Goal: Information Seeking & Learning: Learn about a topic

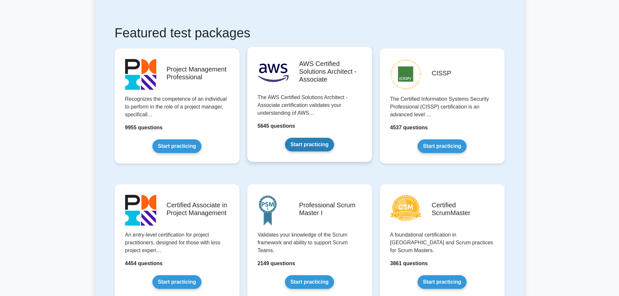
scroll to position [100, 0]
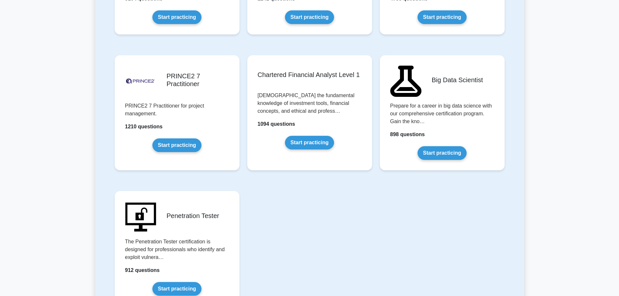
scroll to position [1319, 0]
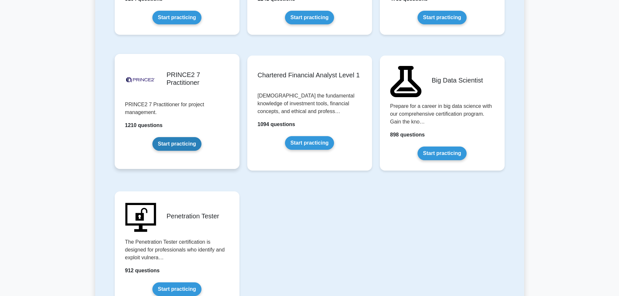
click at [176, 146] on link "Start practicing" at bounding box center [177, 144] width 49 height 14
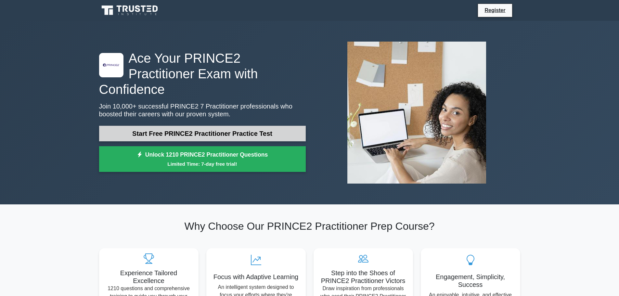
click at [203, 126] on link "Start Free PRINCE2 Practitioner Practice Test" at bounding box center [202, 134] width 207 height 16
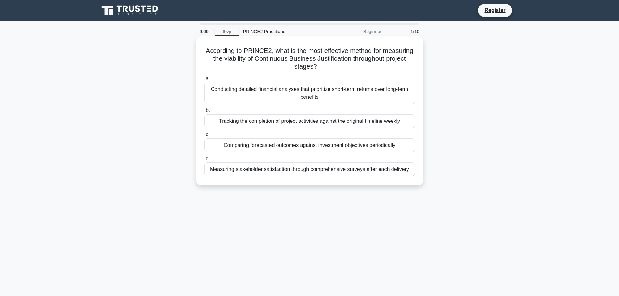
click at [385, 121] on div "Tracking the completion of project activities against the original timeline wee…" at bounding box center [310, 121] width 211 height 14
click at [205, 113] on input "b. Tracking the completion of project activities against the original timeline …" at bounding box center [205, 111] width 0 height 4
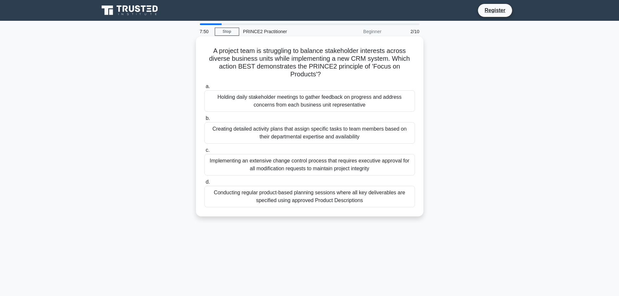
click at [373, 103] on div "Holding daily stakeholder meetings to gather feedback on progress and address c…" at bounding box center [310, 100] width 211 height 21
click at [205, 89] on input "a. Holding daily stakeholder meetings to gather feedback on progress and addres…" at bounding box center [205, 87] width 0 height 4
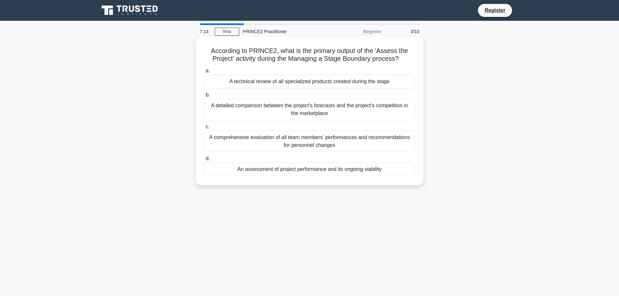
click at [305, 173] on div "An assessment of project performance and its ongoing viability" at bounding box center [310, 170] width 211 height 14
click at [205, 161] on input "d. An assessment of project performance and its ongoing viability" at bounding box center [205, 159] width 0 height 4
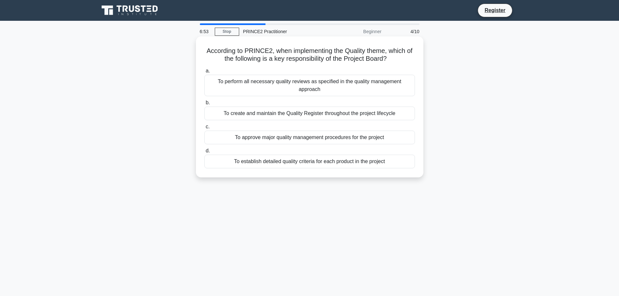
click at [312, 139] on div "To approve major quality management procedures for the project" at bounding box center [310, 138] width 211 height 14
click at [205, 129] on input "c. To approve major quality management procedures for the project" at bounding box center [205, 127] width 0 height 4
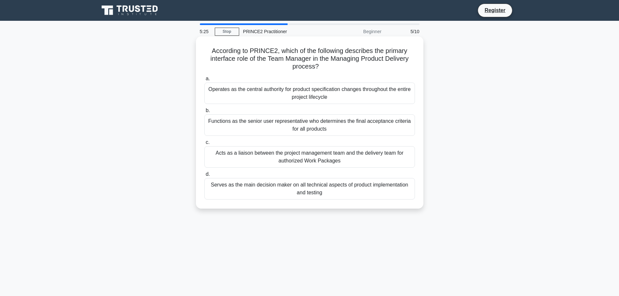
click at [315, 161] on div "Acts as a liaison between the project management team and the delivery team for…" at bounding box center [310, 156] width 211 height 21
click at [205, 145] on input "c. Acts as a liaison between the project management team and the delivery team …" at bounding box center [205, 142] width 0 height 4
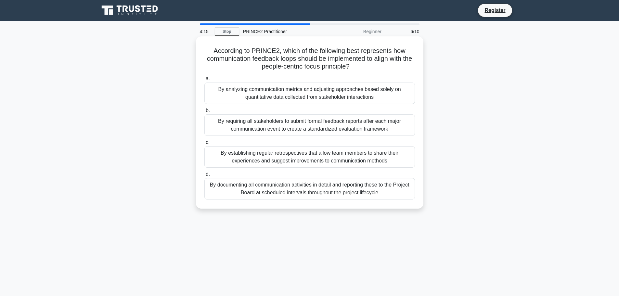
click at [332, 157] on div "By establishing regular retrospectives that allow team members to share their e…" at bounding box center [310, 156] width 211 height 21
click at [205, 145] on input "c. By establishing regular retrospectives that allow team members to share thei…" at bounding box center [205, 142] width 0 height 4
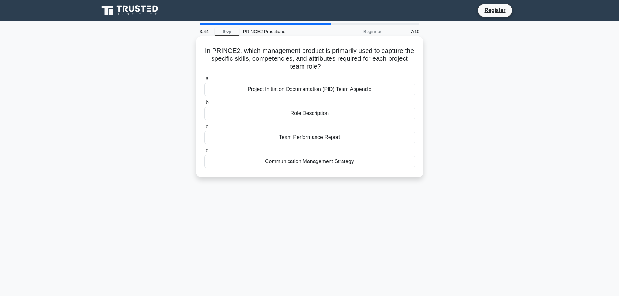
click at [360, 111] on div "Role Description" at bounding box center [310, 114] width 211 height 14
click at [205, 105] on input "b. Role Description" at bounding box center [205, 103] width 0 height 4
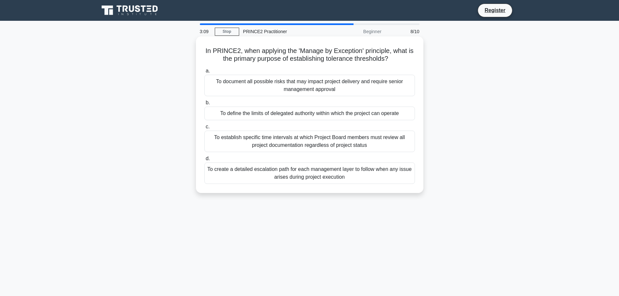
click at [396, 113] on div "To define the limits of delegated authority within which the project can operate" at bounding box center [310, 114] width 211 height 14
click at [205, 105] on input "b. To define the limits of delegated authority within which the project can ope…" at bounding box center [205, 103] width 0 height 4
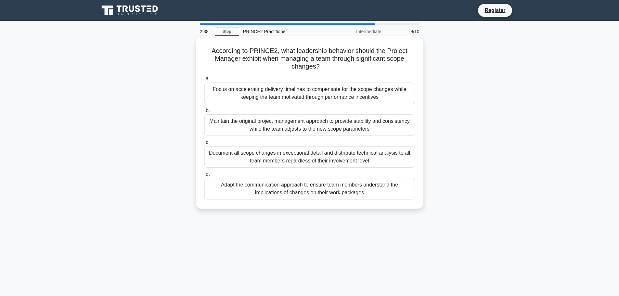
click at [396, 197] on div "Adapt the communication approach to ensure team members understand the implicat…" at bounding box center [310, 188] width 211 height 21
click at [205, 177] on input "d. Adapt the communication approach to ensure team members understand the impli…" at bounding box center [205, 174] width 0 height 4
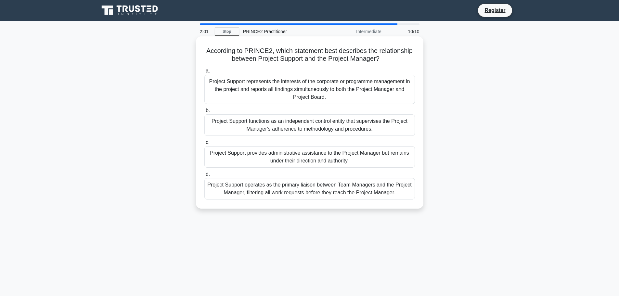
click at [397, 156] on div "Project Support provides administrative assistance to the Project Manager but r…" at bounding box center [310, 156] width 211 height 21
click at [205, 145] on input "c. Project Support provides administrative assistance to the Project Manager bu…" at bounding box center [205, 142] width 0 height 4
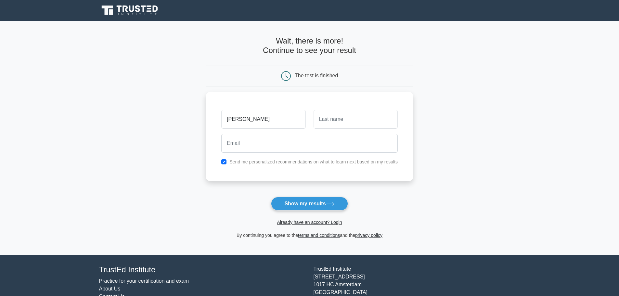
type input "Skerratt"
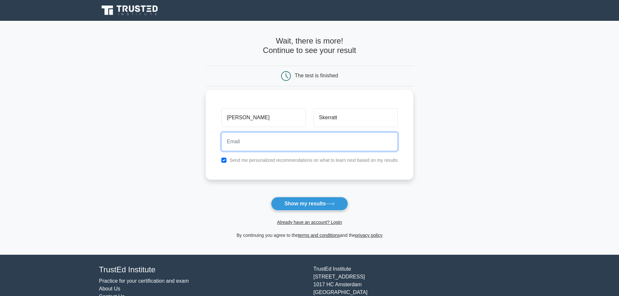
click at [338, 145] on input "email" at bounding box center [309, 141] width 177 height 19
type input "tom.skerratt@hotmail.co.uk"
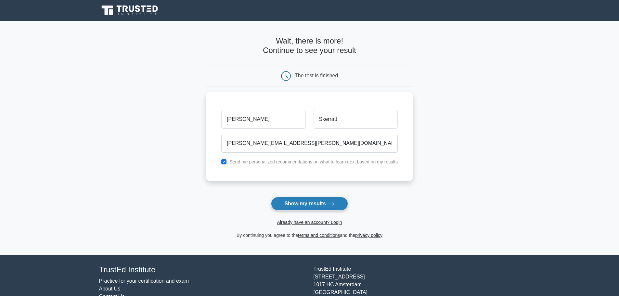
click at [301, 201] on button "Show my results" at bounding box center [309, 204] width 77 height 14
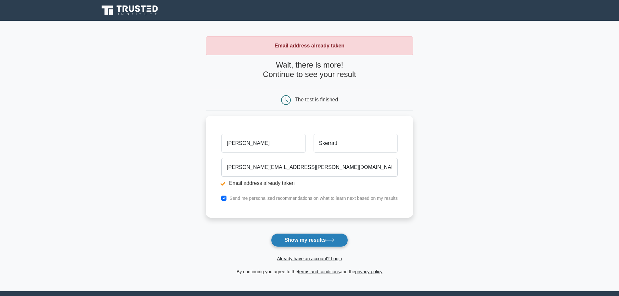
click at [309, 241] on button "Show my results" at bounding box center [309, 240] width 77 height 14
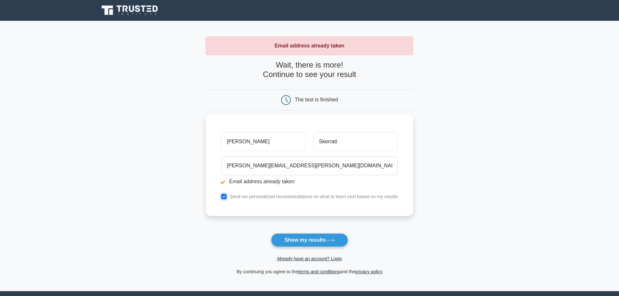
click at [224, 196] on input "checkbox" at bounding box center [223, 196] width 5 height 5
checkbox input "false"
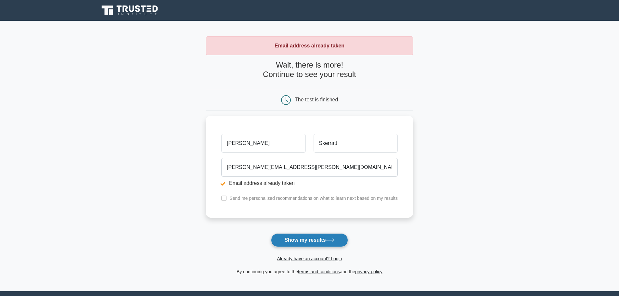
click at [303, 241] on button "Show my results" at bounding box center [309, 240] width 77 height 14
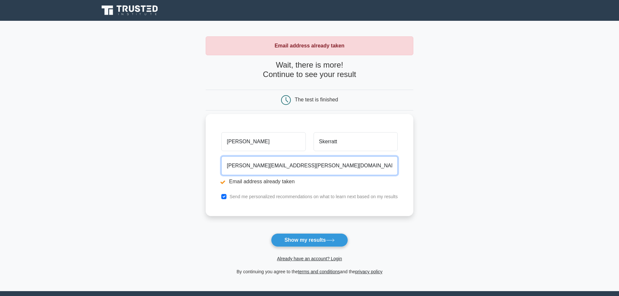
click at [302, 166] on input "tom.skerratt@hotmail.co.uk" at bounding box center [309, 165] width 177 height 19
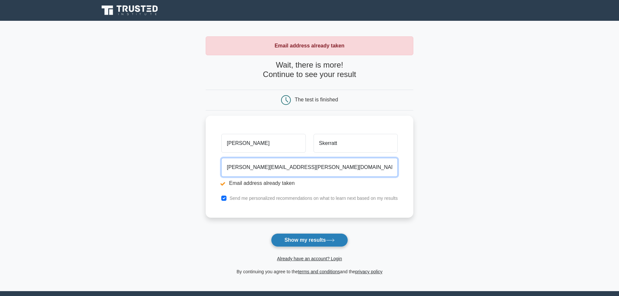
type input "tom.skerratt@gmail.com"
click at [310, 240] on button "Show my results" at bounding box center [309, 240] width 77 height 14
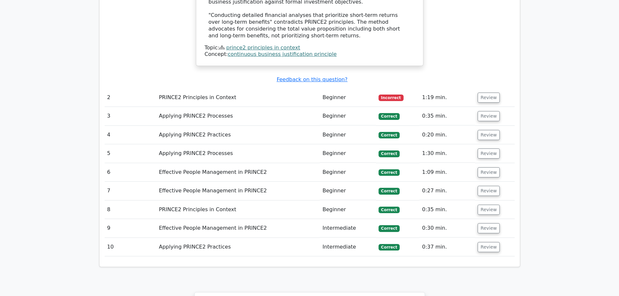
scroll to position [841, 0]
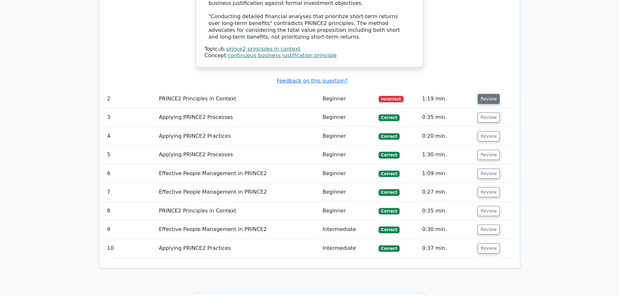
click at [488, 94] on button "Review" at bounding box center [489, 99] width 22 height 10
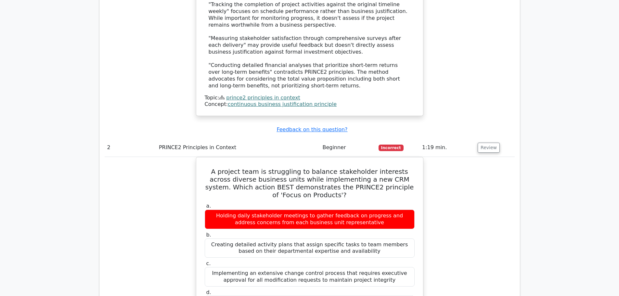
scroll to position [792, 0]
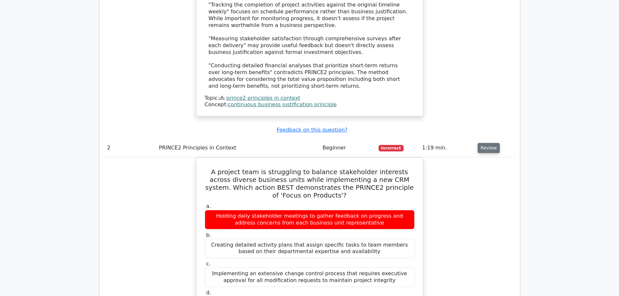
click at [484, 143] on button "Review" at bounding box center [489, 148] width 22 height 10
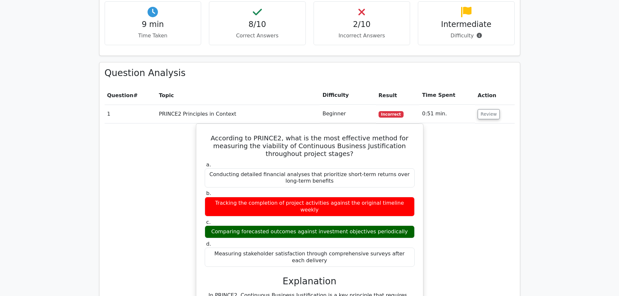
scroll to position [404, 0]
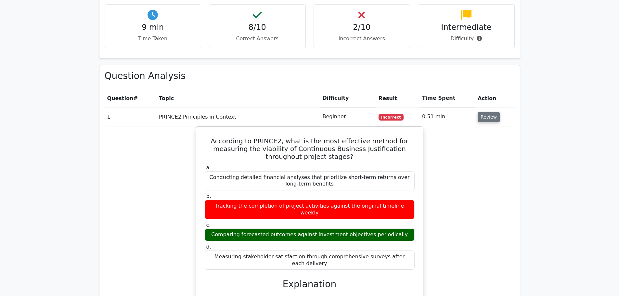
click at [484, 112] on button "Review" at bounding box center [489, 117] width 22 height 10
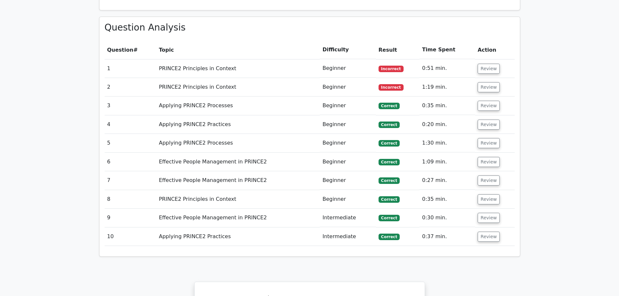
scroll to position [452, 0]
click at [486, 101] on button "Review" at bounding box center [489, 106] width 22 height 10
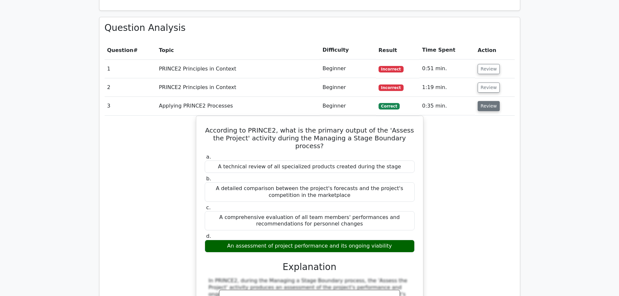
click at [489, 101] on button "Review" at bounding box center [489, 106] width 22 height 10
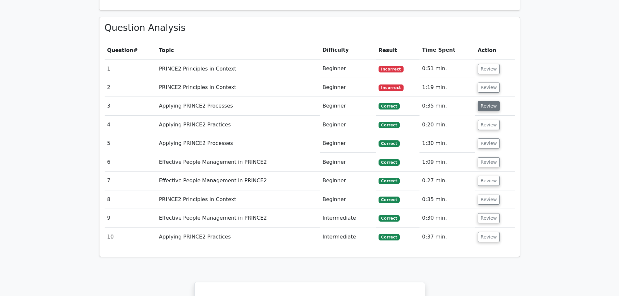
click at [489, 101] on button "Review" at bounding box center [489, 106] width 22 height 10
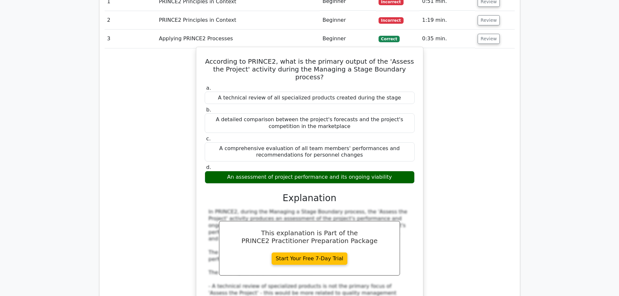
scroll to position [520, 0]
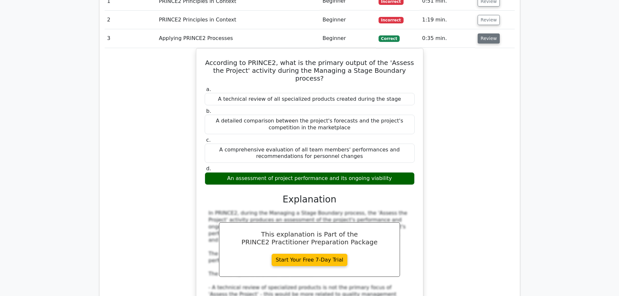
click at [483, 33] on button "Review" at bounding box center [489, 38] width 22 height 10
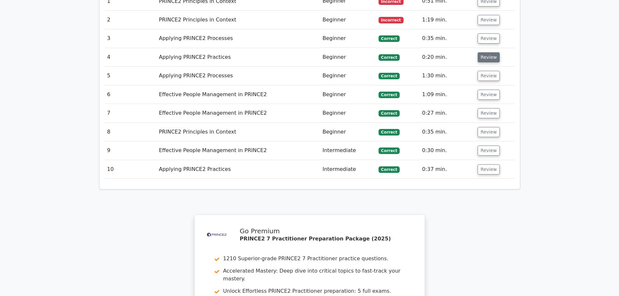
click at [484, 52] on button "Review" at bounding box center [489, 57] width 22 height 10
click at [486, 52] on button "Review" at bounding box center [489, 57] width 22 height 10
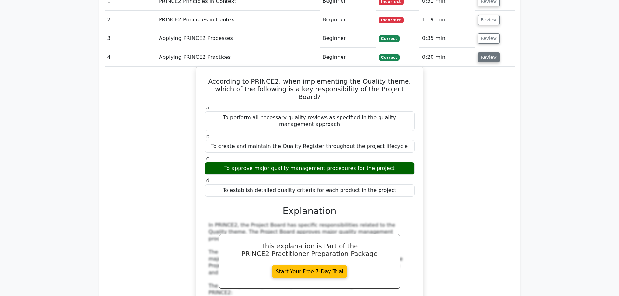
click at [488, 52] on button "Review" at bounding box center [489, 57] width 22 height 10
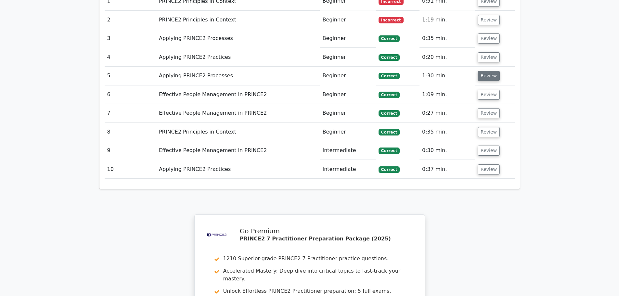
click at [488, 71] on button "Review" at bounding box center [489, 76] width 22 height 10
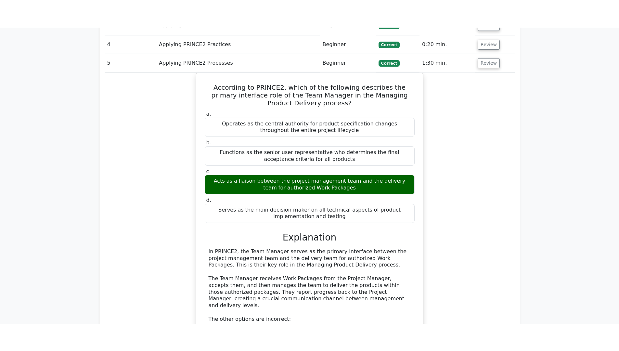
scroll to position [562, 0]
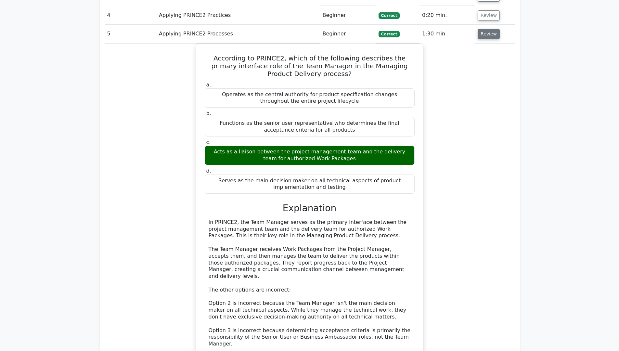
click at [489, 29] on button "Review" at bounding box center [489, 34] width 22 height 10
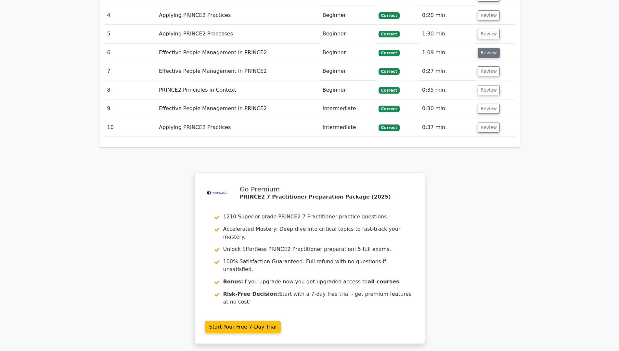
click at [488, 48] on button "Review" at bounding box center [489, 53] width 22 height 10
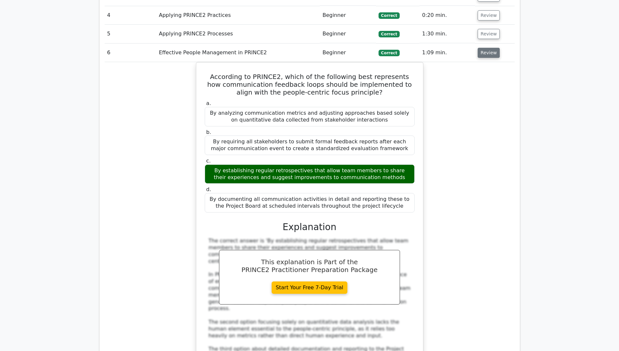
click at [486, 48] on button "Review" at bounding box center [489, 53] width 22 height 10
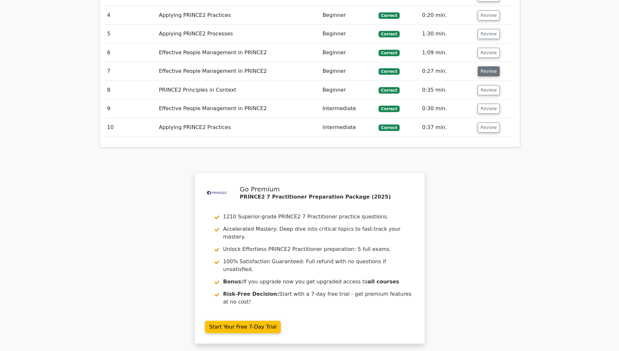
click at [486, 66] on button "Review" at bounding box center [489, 71] width 22 height 10
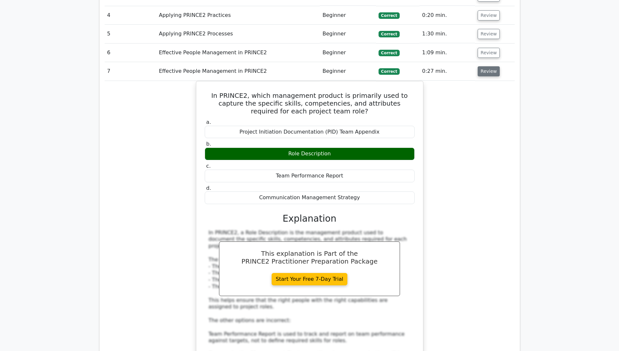
click at [489, 66] on button "Review" at bounding box center [489, 71] width 22 height 10
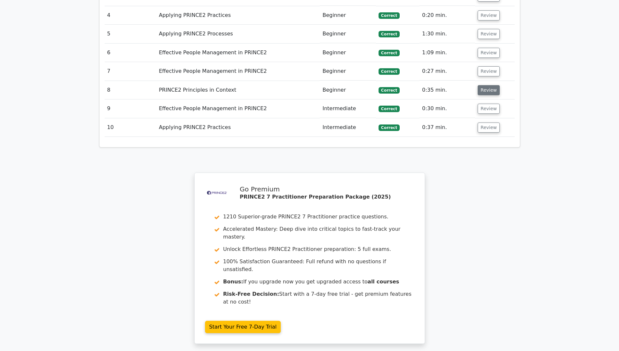
click at [489, 85] on button "Review" at bounding box center [489, 90] width 22 height 10
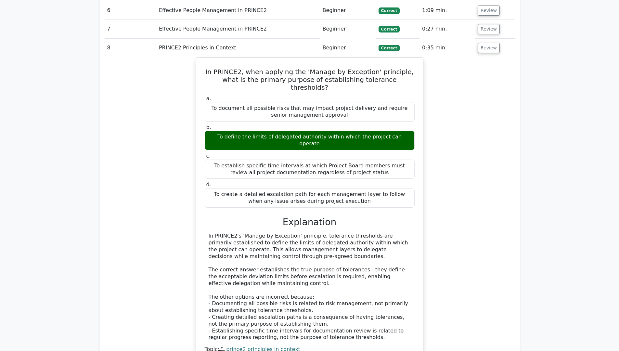
scroll to position [604, 0]
click at [489, 43] on button "Review" at bounding box center [489, 48] width 22 height 10
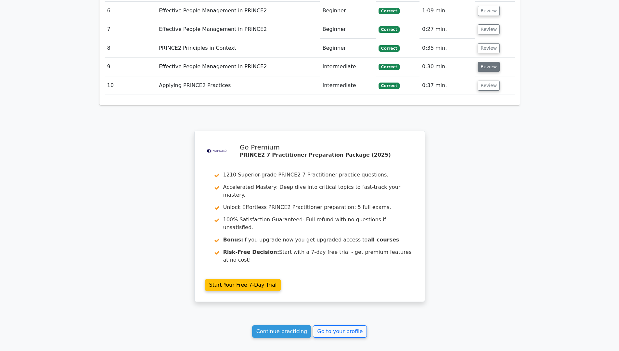
click at [488, 62] on button "Review" at bounding box center [489, 67] width 22 height 10
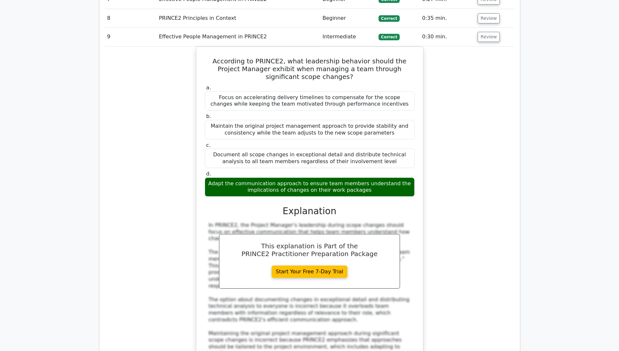
scroll to position [635, 0]
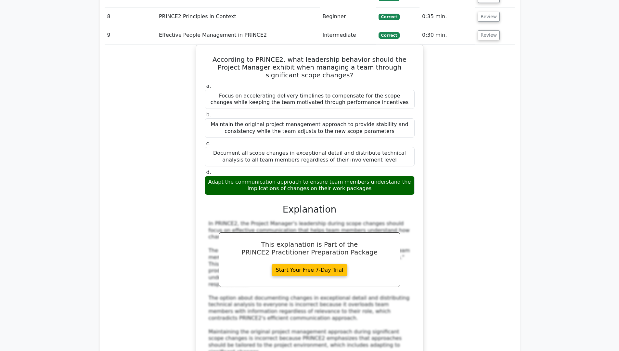
click at [118, 195] on div "According to PRINCE2, what leadership behavior should the Project Manager exhib…" at bounding box center [310, 234] width 410 height 379
click at [485, 30] on button "Review" at bounding box center [489, 35] width 22 height 10
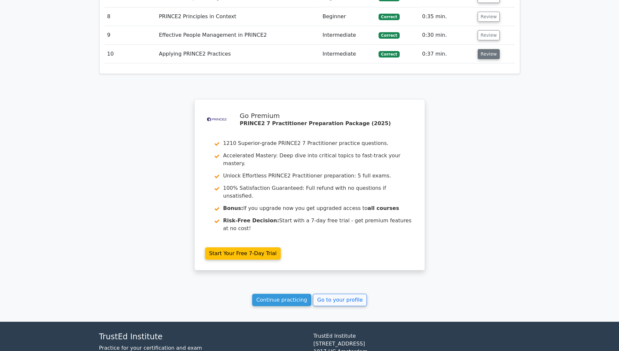
click at [485, 49] on button "Review" at bounding box center [489, 54] width 22 height 10
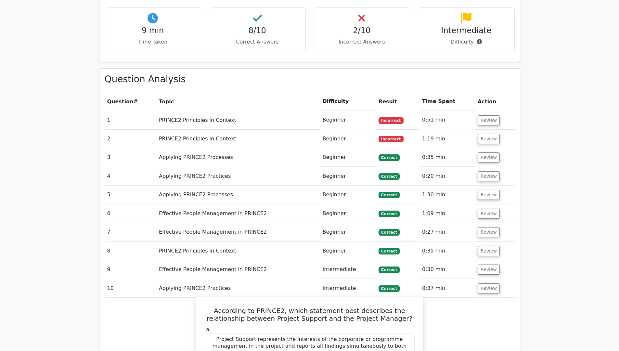
scroll to position [400, 0]
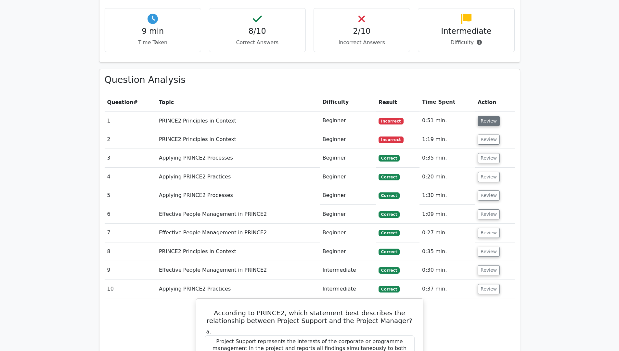
click at [483, 116] on button "Review" at bounding box center [489, 121] width 22 height 10
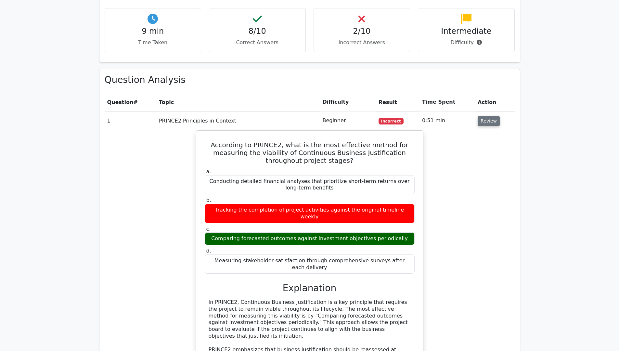
click at [486, 116] on button "Review" at bounding box center [489, 121] width 22 height 10
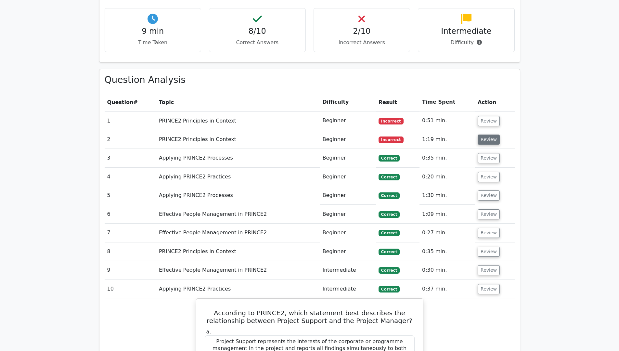
click at [486, 135] on button "Review" at bounding box center [489, 140] width 22 height 10
